Goal: Information Seeking & Learning: Learn about a topic

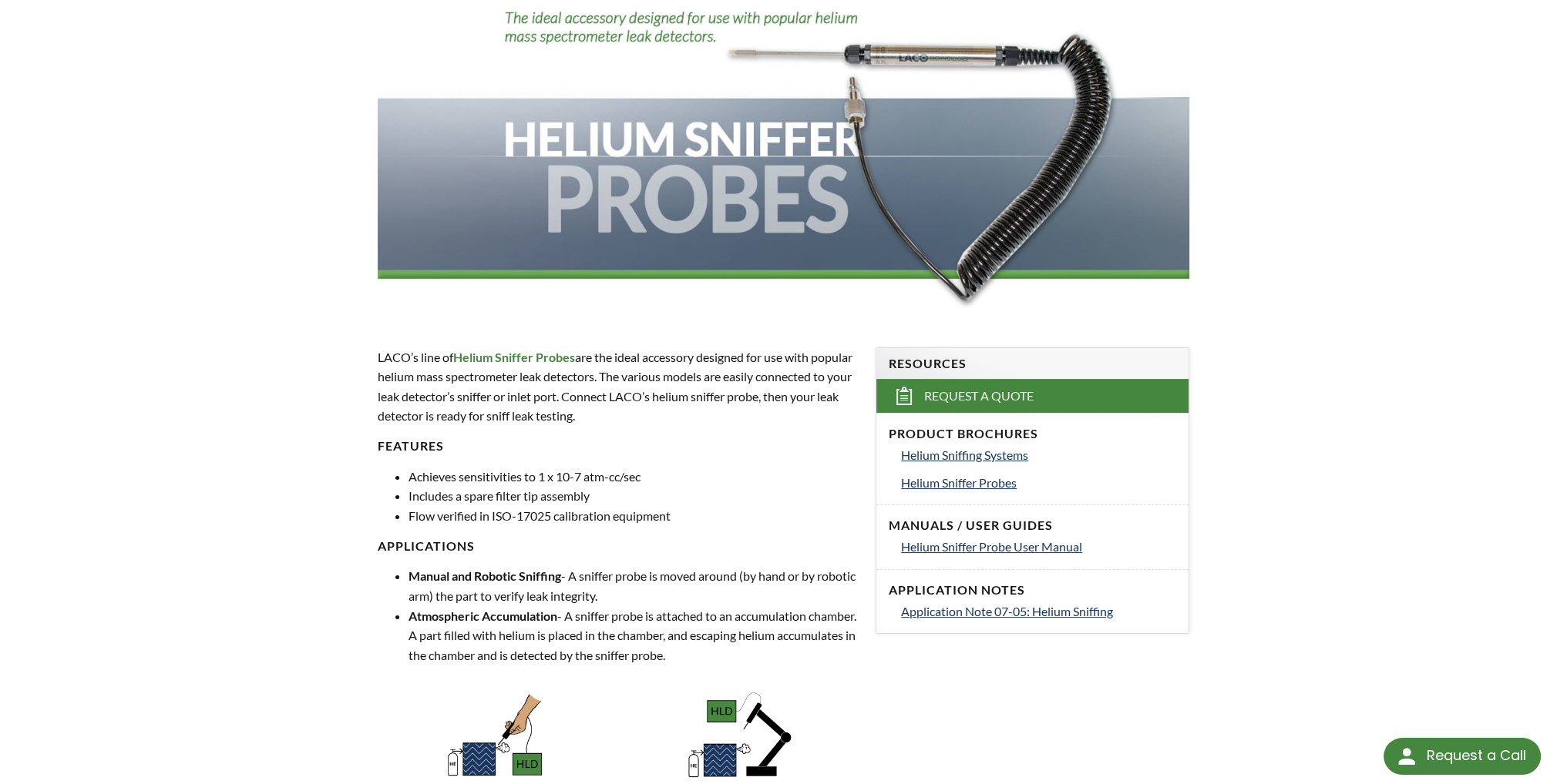
scroll to position [231, 0]
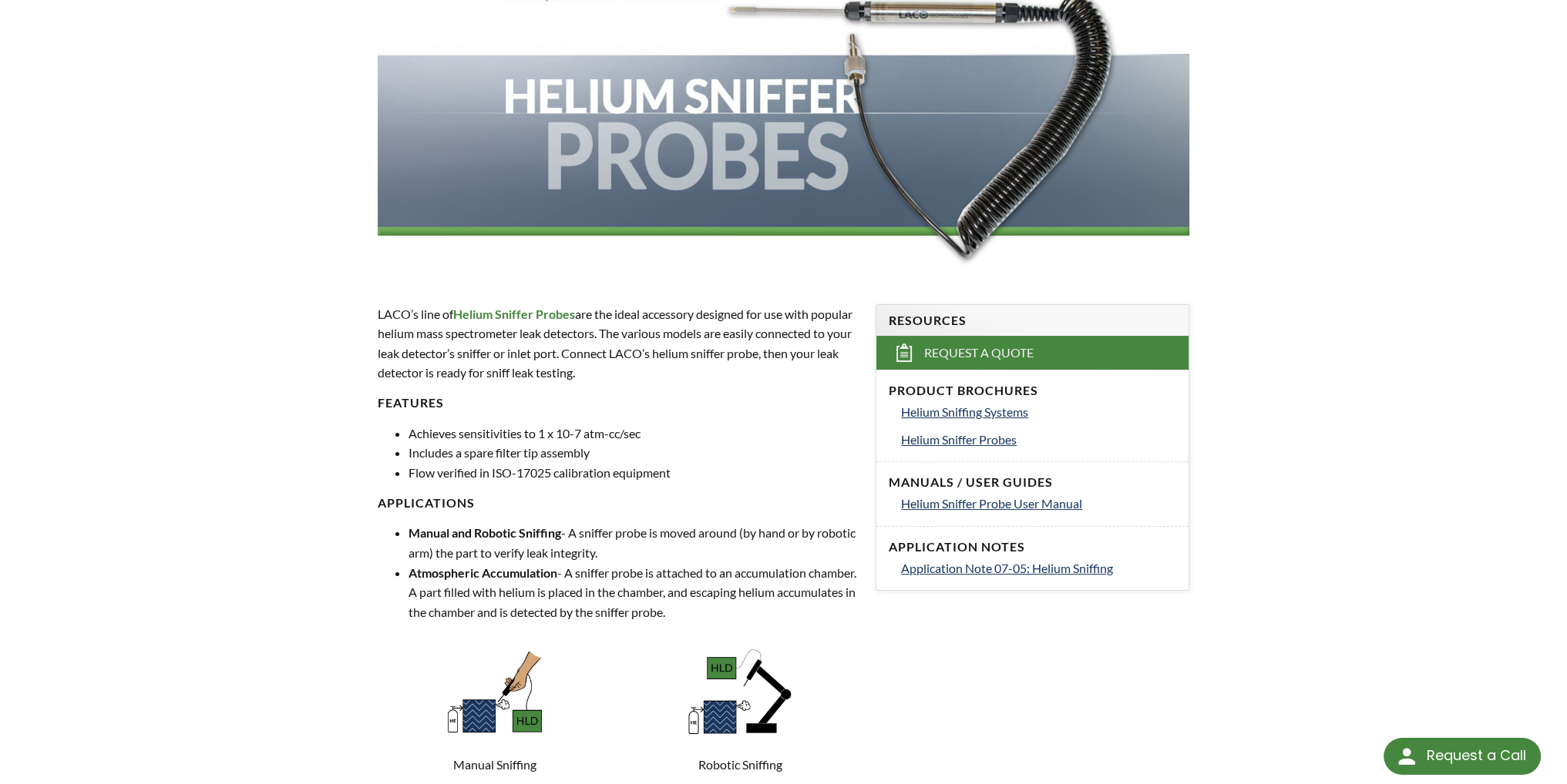
drag, startPoint x: 776, startPoint y: 373, endPoint x: 746, endPoint y: 368, distance: 30.4
click at [746, 368] on p "LACO’s line of Helium Sniffer Probes are the ideal accessory designed for use w…" at bounding box center [618, 344] width 480 height 79
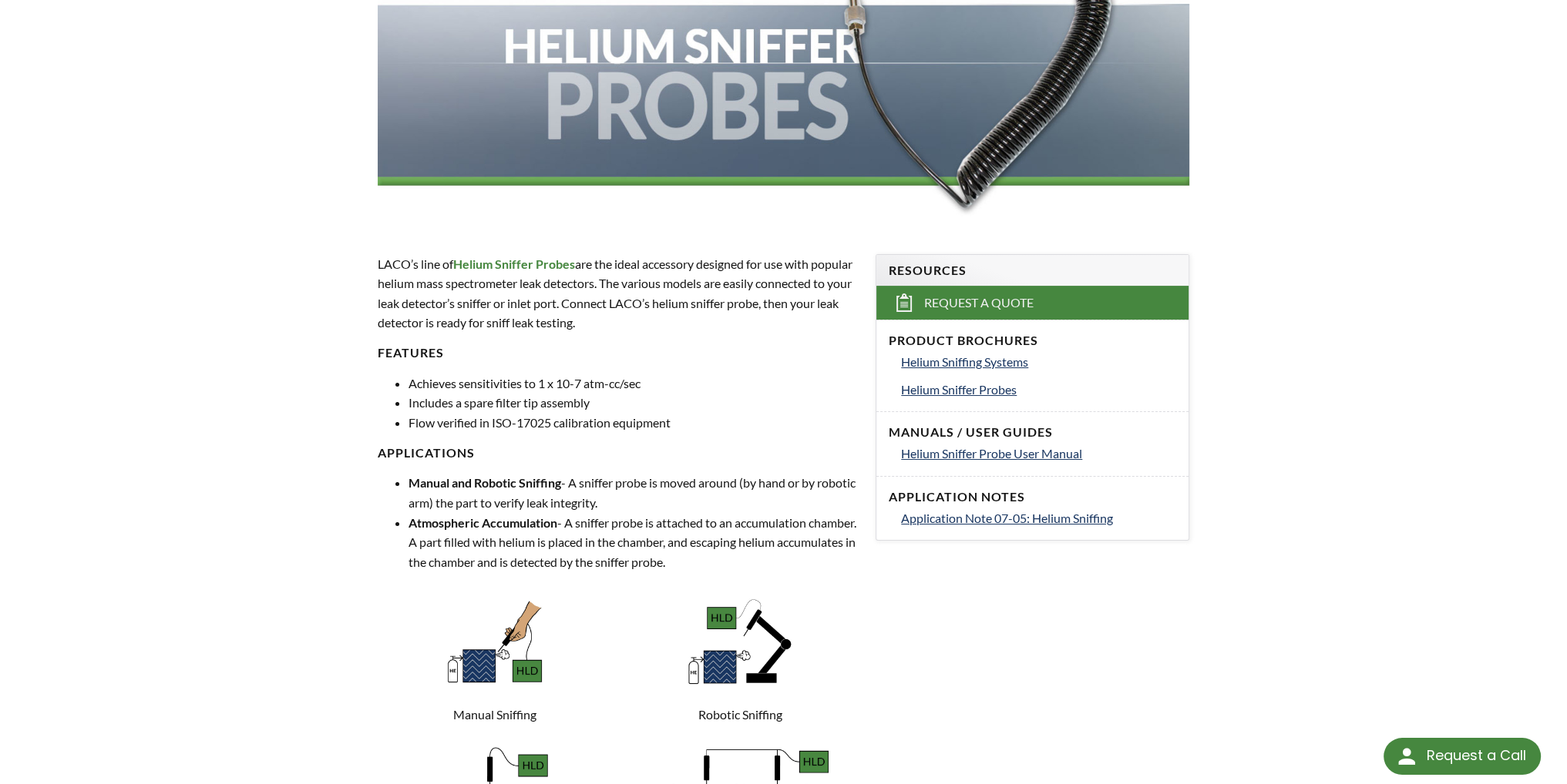
scroll to position [308, 0]
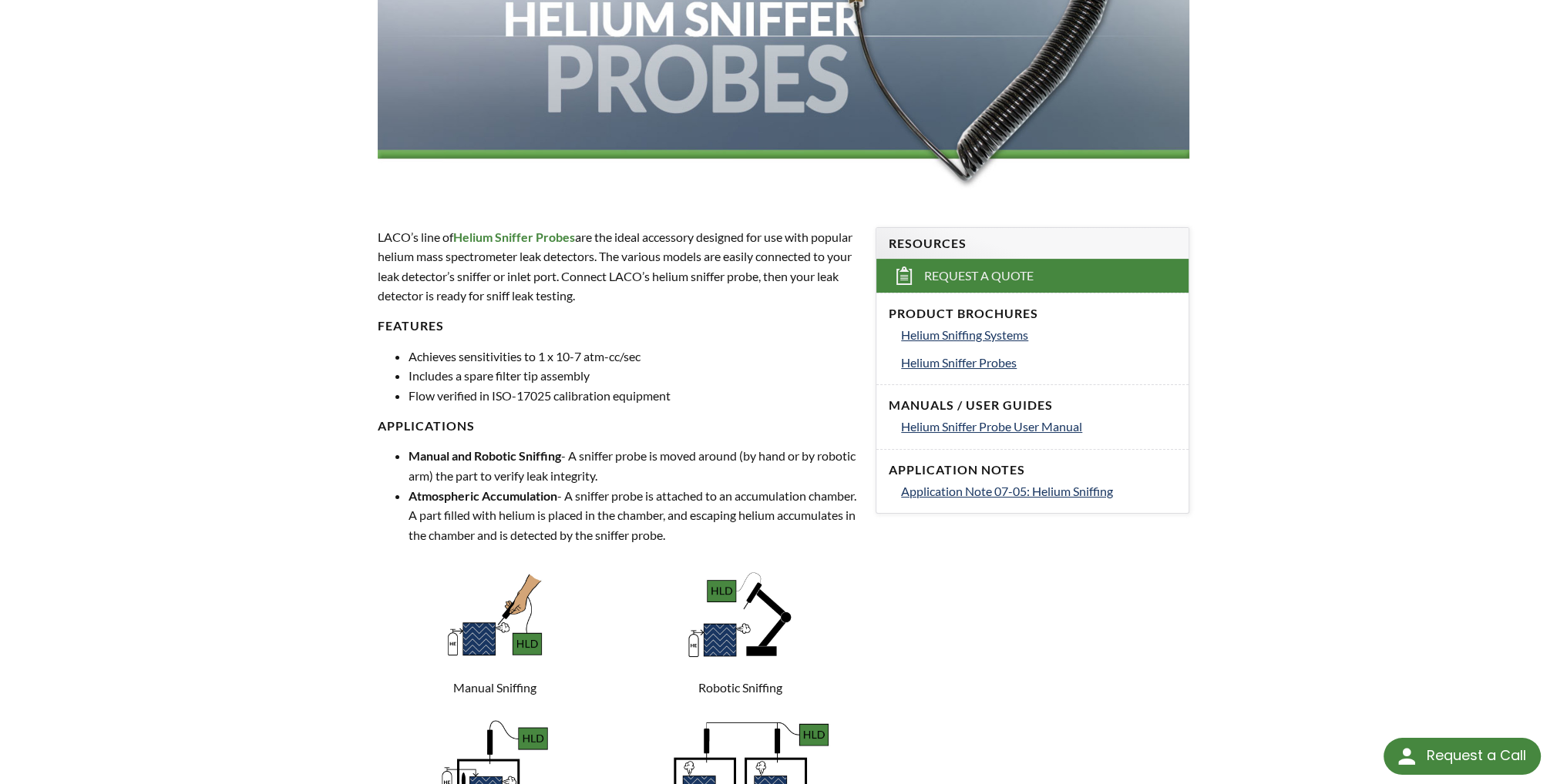
click at [705, 292] on p "LACO’s line of Helium Sniffer Probes are the ideal accessory designed for use w…" at bounding box center [618, 267] width 480 height 79
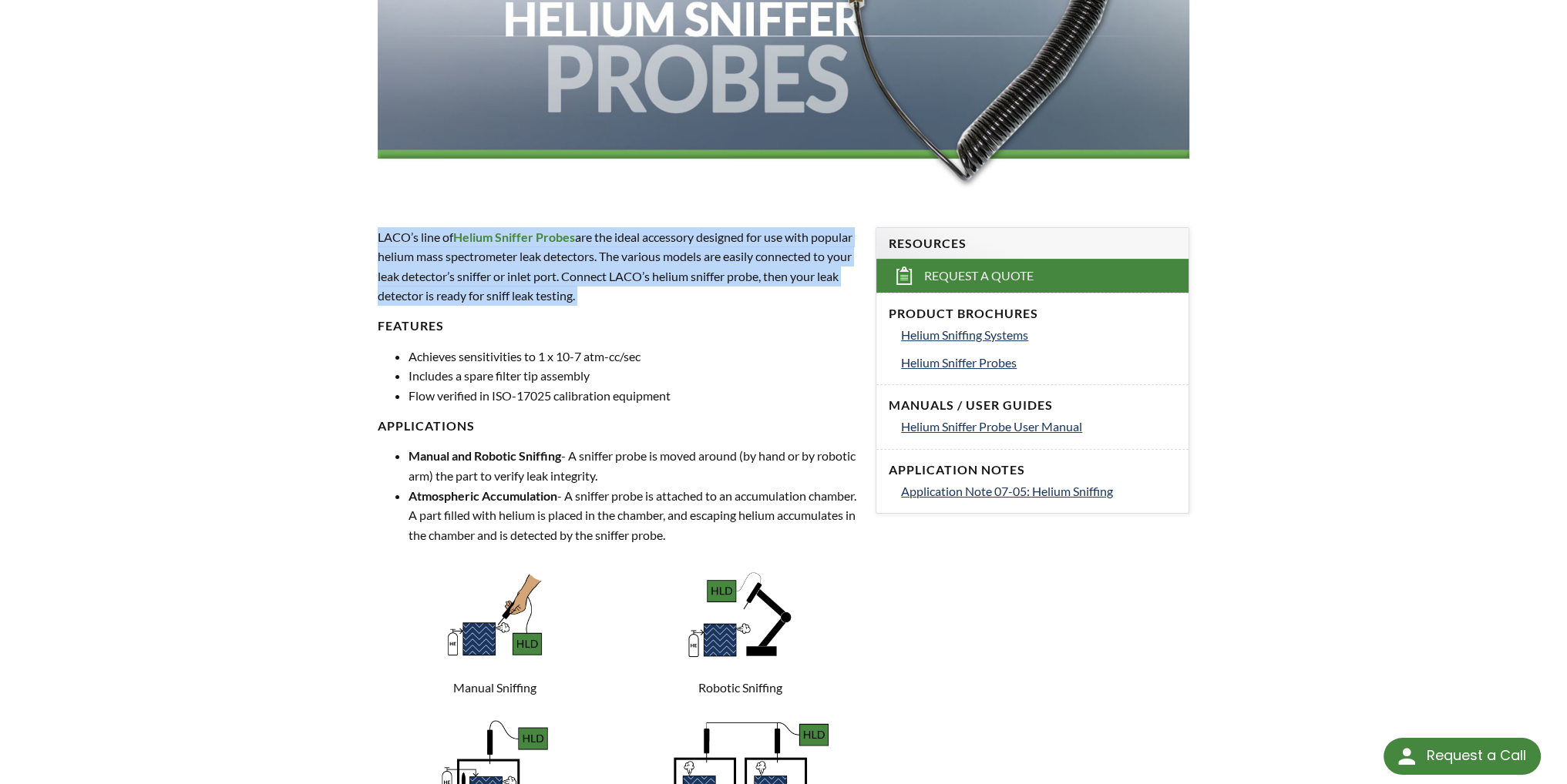
click at [705, 292] on p "LACO’s line of Helium Sniffer Probes are the ideal accessory designed for use w…" at bounding box center [618, 267] width 480 height 79
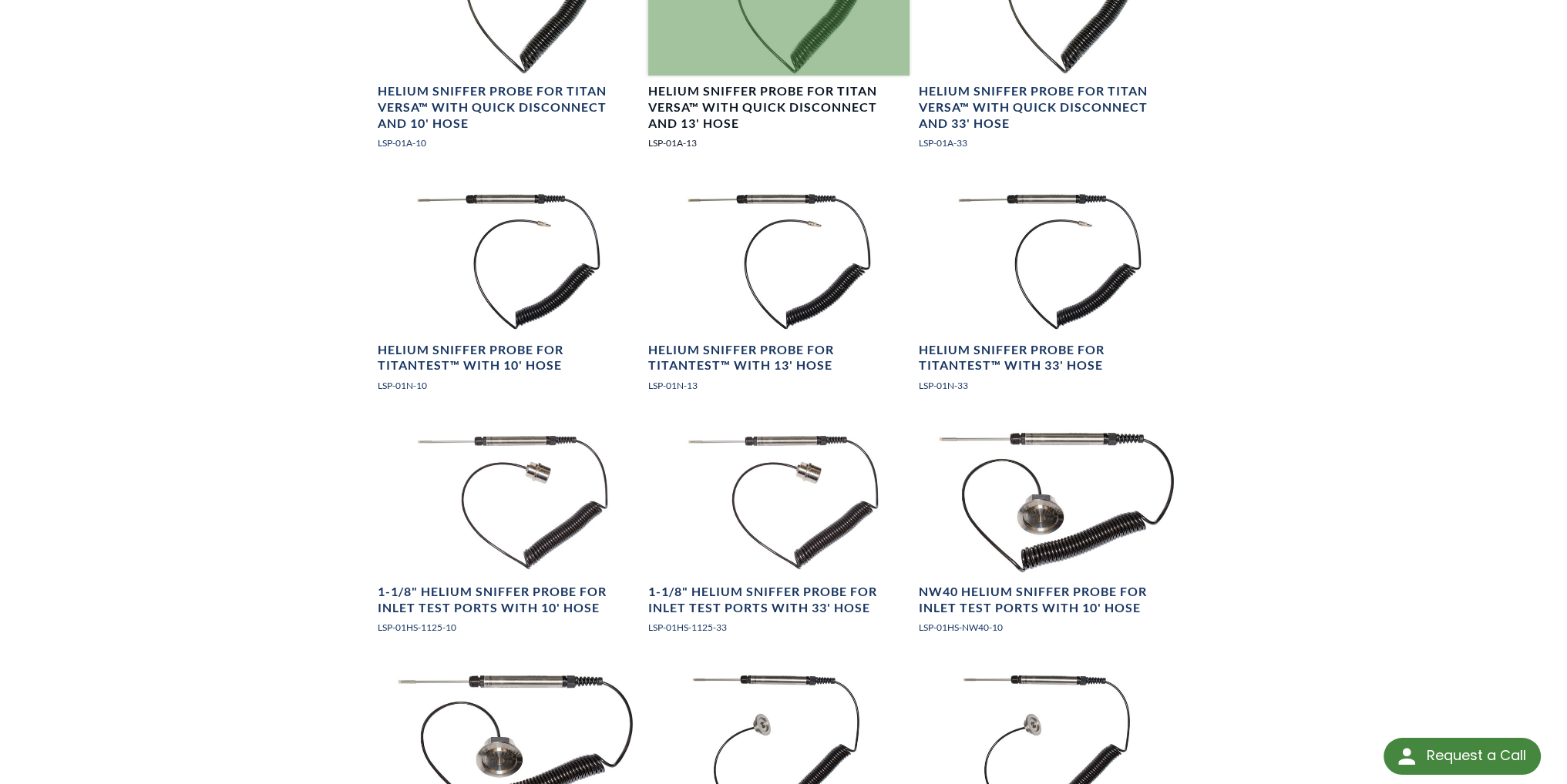
scroll to position [1849, 0]
